Goal: Information Seeking & Learning: Check status

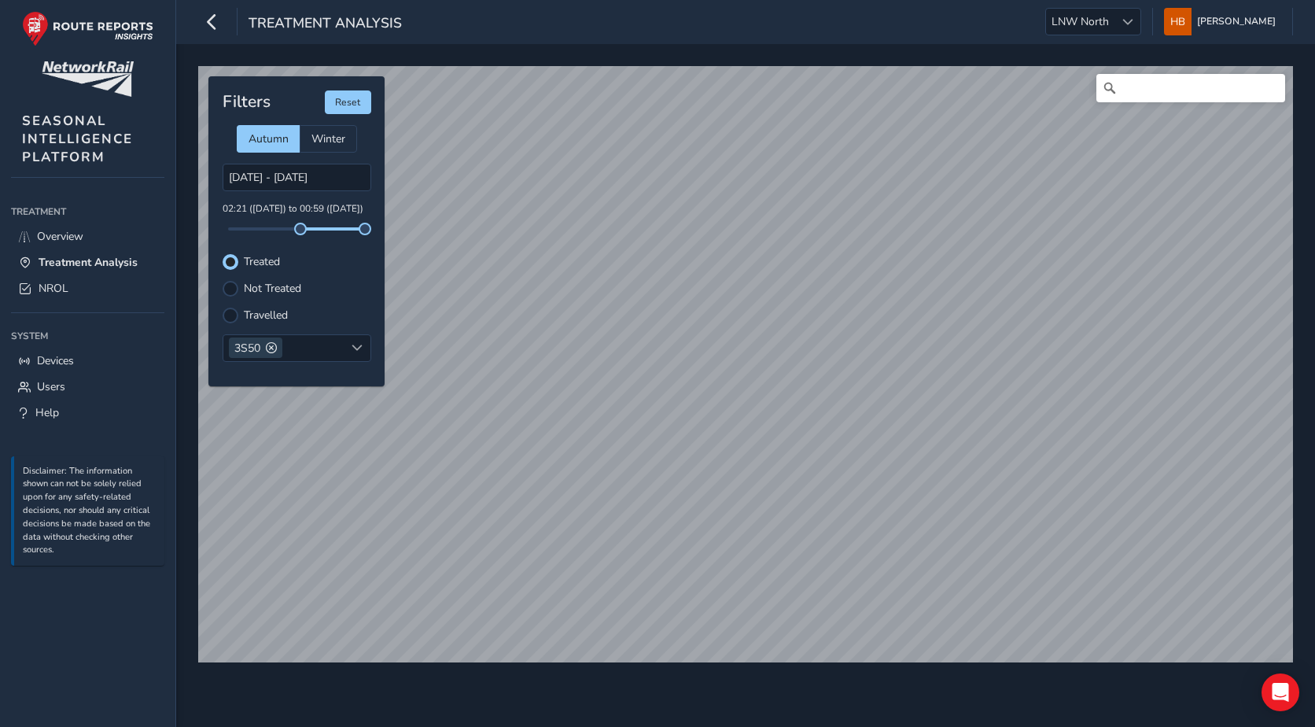
scroll to position [8, 9]
click at [1146, 85] on input "Search" at bounding box center [1191, 88] width 189 height 28
type input "[PERSON_NAME]"
click at [227, 293] on div at bounding box center [231, 289] width 16 height 16
click at [227, 314] on div at bounding box center [231, 316] width 16 height 16
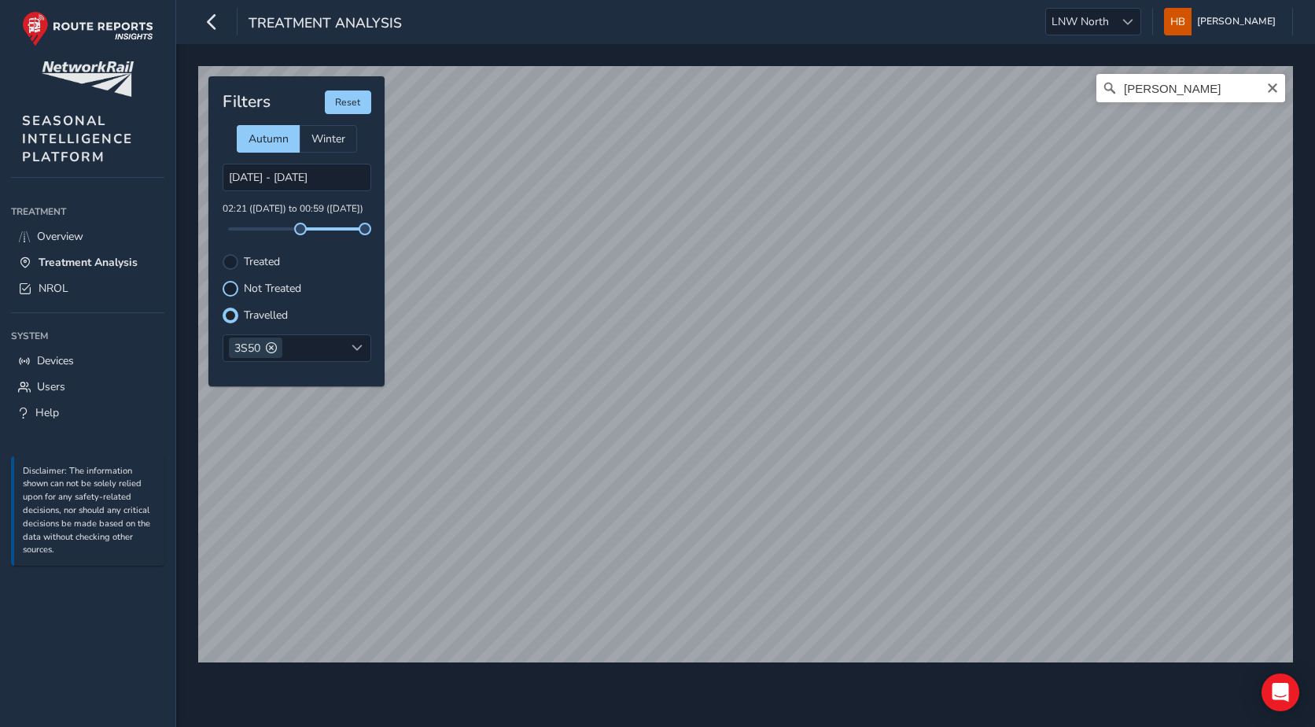
click at [238, 285] on div at bounding box center [231, 289] width 16 height 16
click at [242, 309] on div "Travelled" at bounding box center [297, 316] width 149 height 16
click at [237, 312] on div at bounding box center [231, 316] width 16 height 16
click at [276, 349] on span at bounding box center [271, 347] width 11 height 11
click at [297, 345] on div "Select headcodes" at bounding box center [283, 348] width 121 height 26
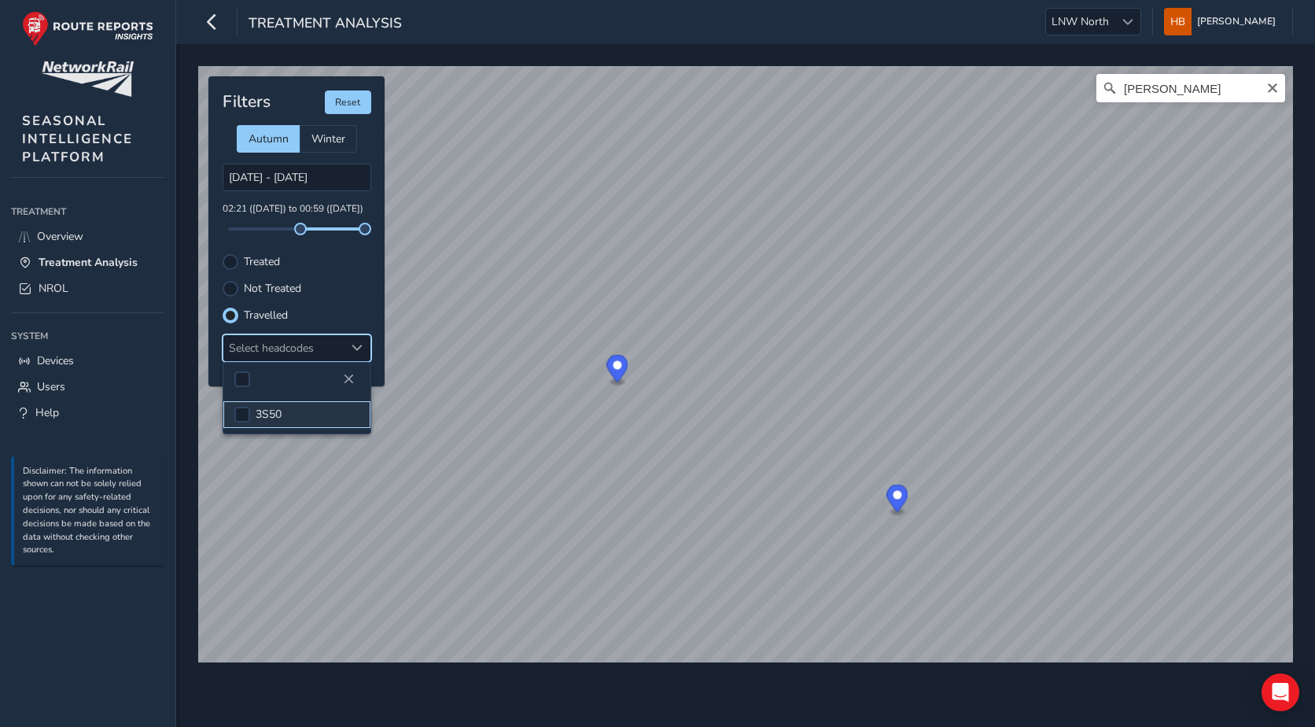
click at [256, 409] on span "3S50" at bounding box center [269, 414] width 26 height 15
